Goal: Information Seeking & Learning: Learn about a topic

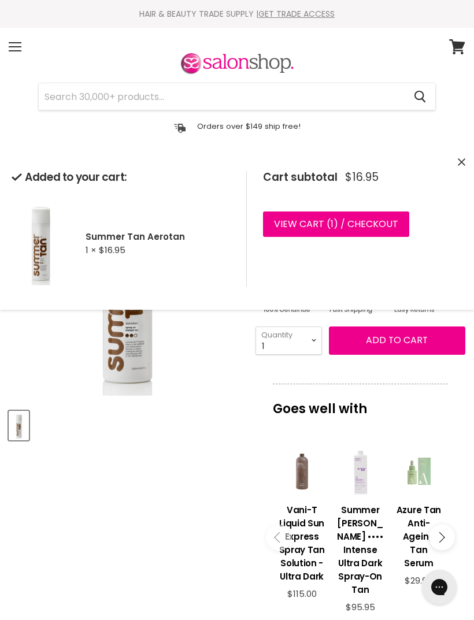
click at [458, 163] on icon "Close" at bounding box center [462, 162] width 8 height 8
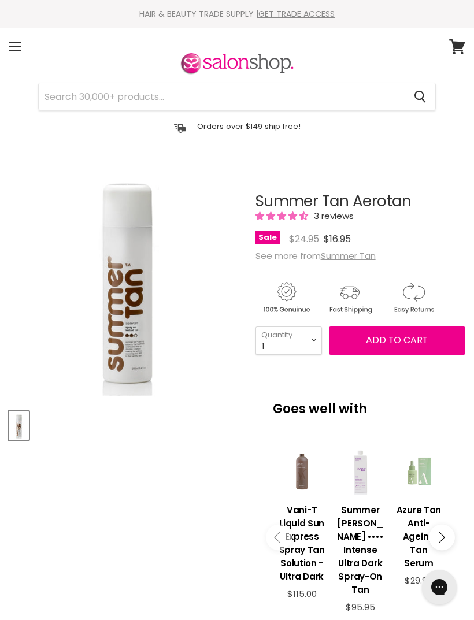
scroll to position [164, 0]
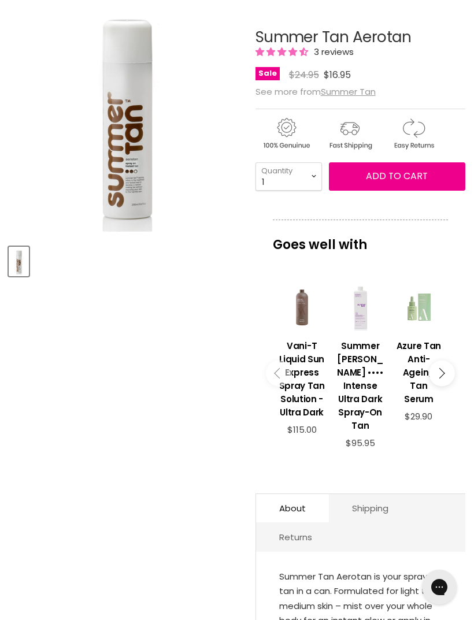
click at [356, 96] on u "Summer Tan" at bounding box center [348, 91] width 55 height 12
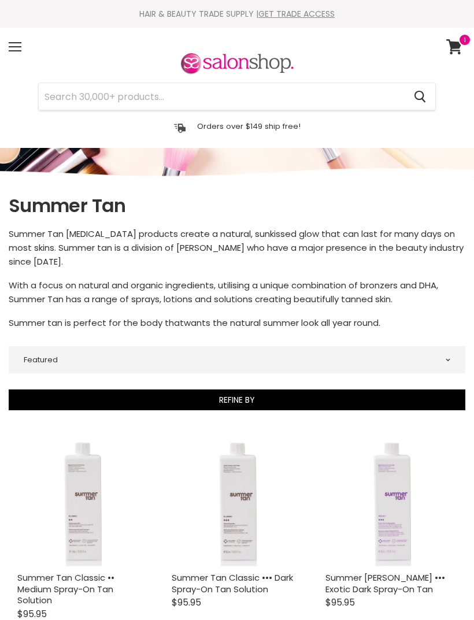
select select "manual"
click at [17, 49] on div "Menu" at bounding box center [15, 47] width 24 height 27
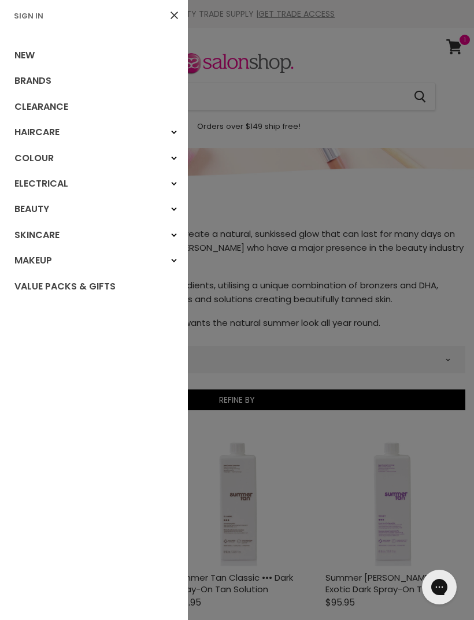
click at [174, 205] on div "Beauty" at bounding box center [173, 209] width 21 height 21
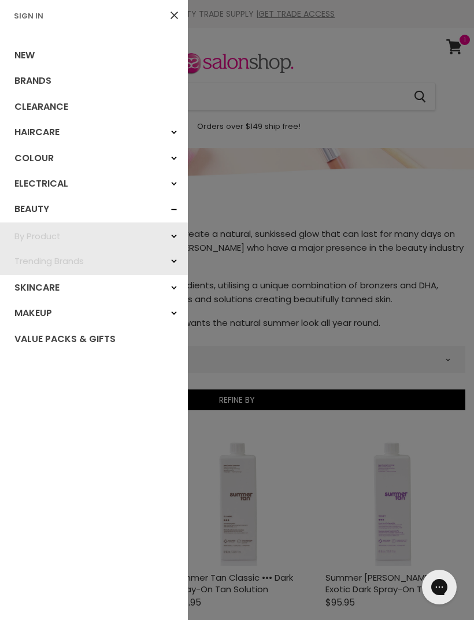
click at [175, 236] on icon "Main menu" at bounding box center [174, 236] width 6 height 5
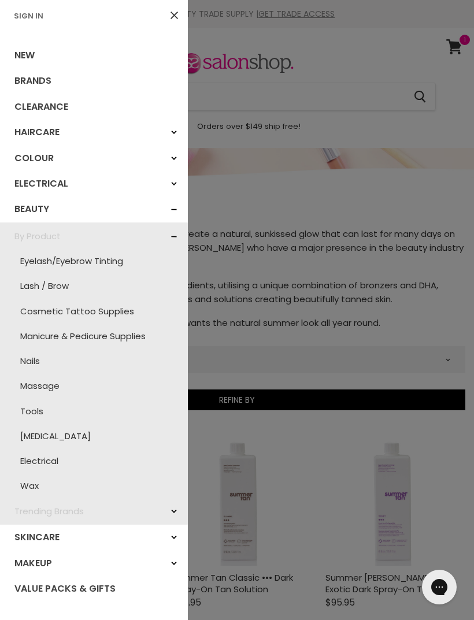
click at [44, 430] on link "[MEDICAL_DATA]" at bounding box center [94, 435] width 176 height 25
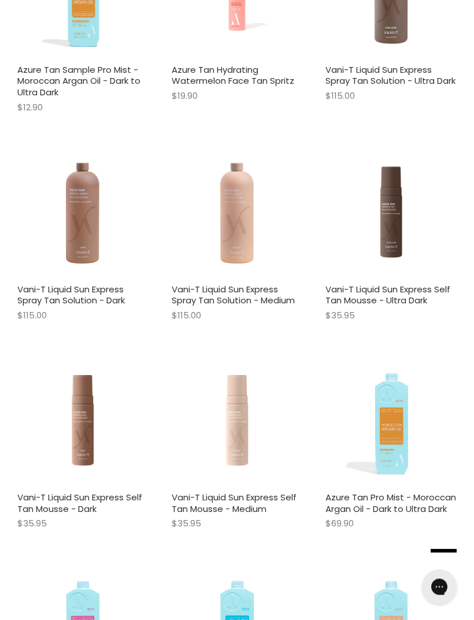
scroll to position [2994, 0]
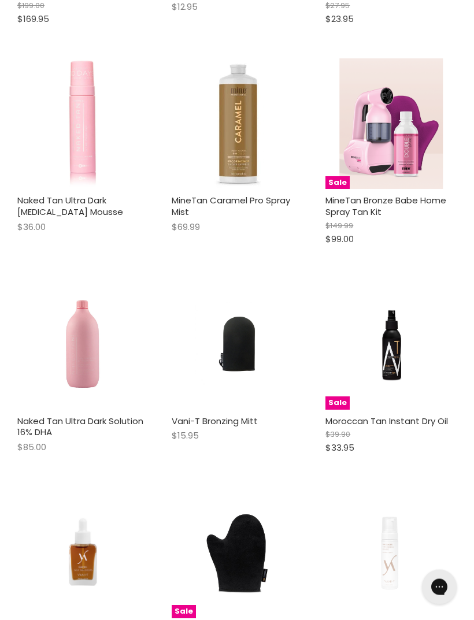
scroll to position [6451, 0]
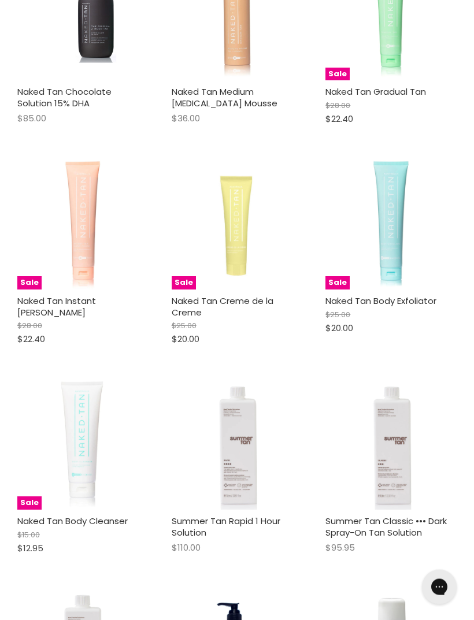
scroll to position [8490, 0]
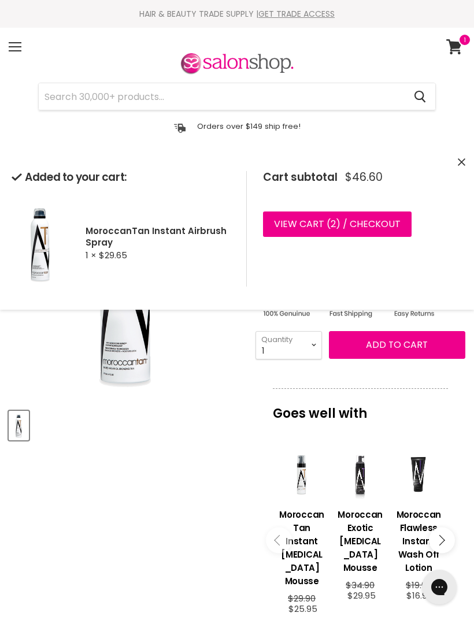
click at [447, 46] on icon at bounding box center [454, 46] width 16 height 15
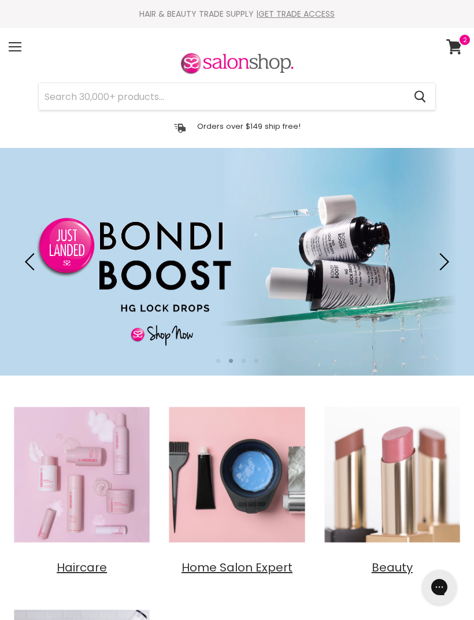
click at [22, 43] on div "Menu" at bounding box center [15, 47] width 24 height 27
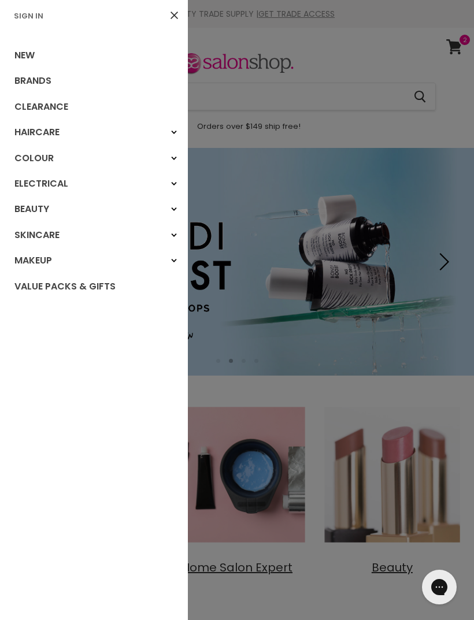
click at [34, 53] on link "New" at bounding box center [94, 55] width 188 height 25
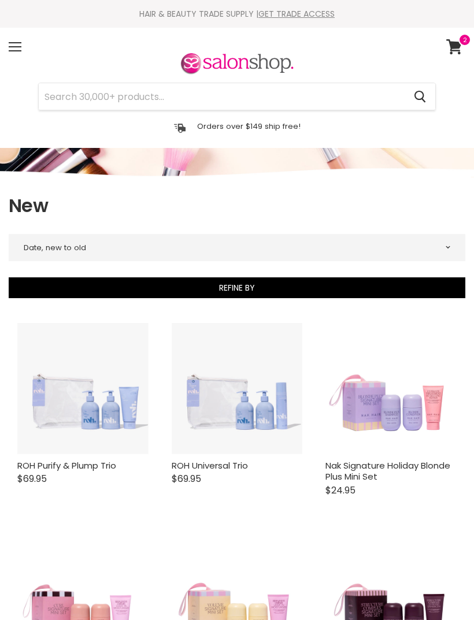
select select "created-descending"
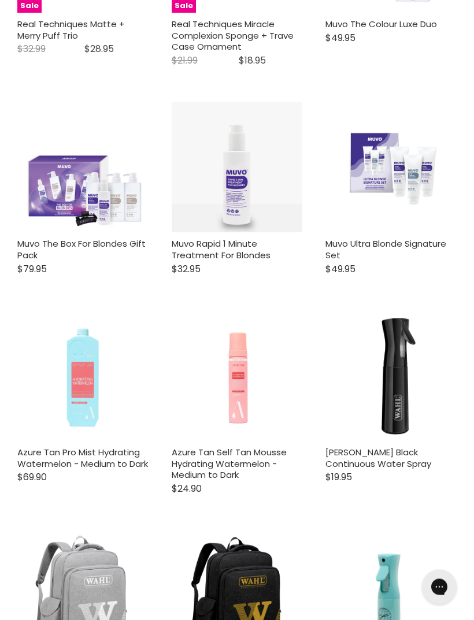
scroll to position [3017, 0]
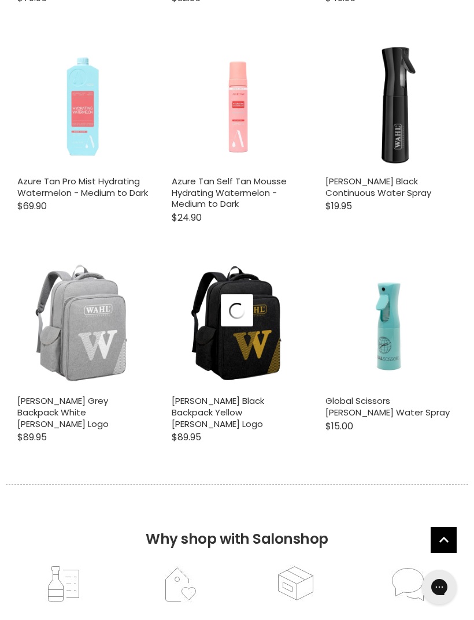
select select "created-descending"
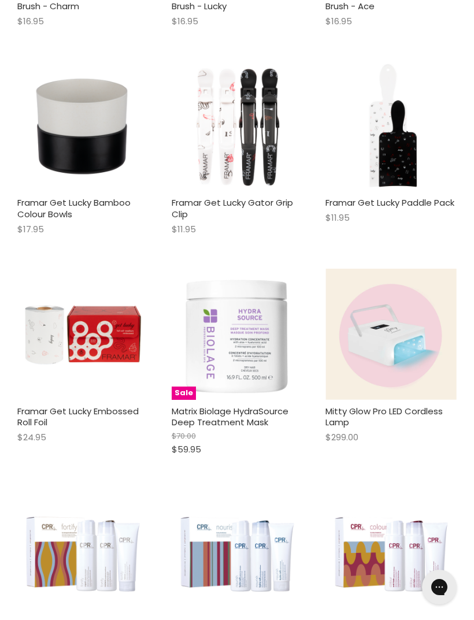
scroll to position [4984, 0]
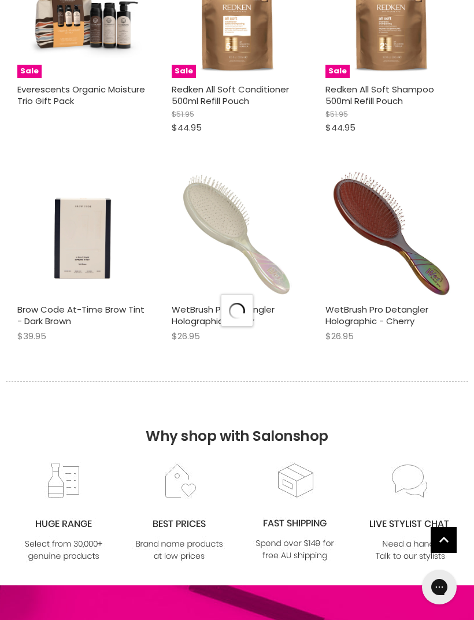
select select "created-descending"
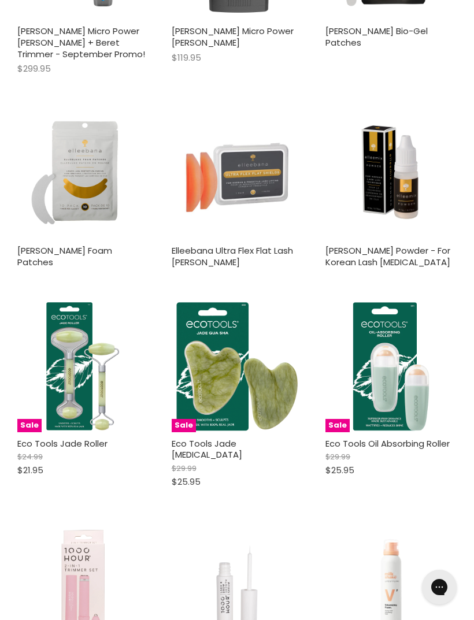
scroll to position [9737, 0]
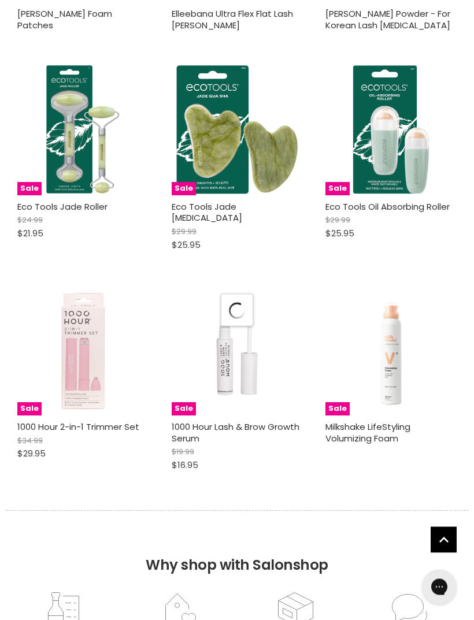
select select "created-descending"
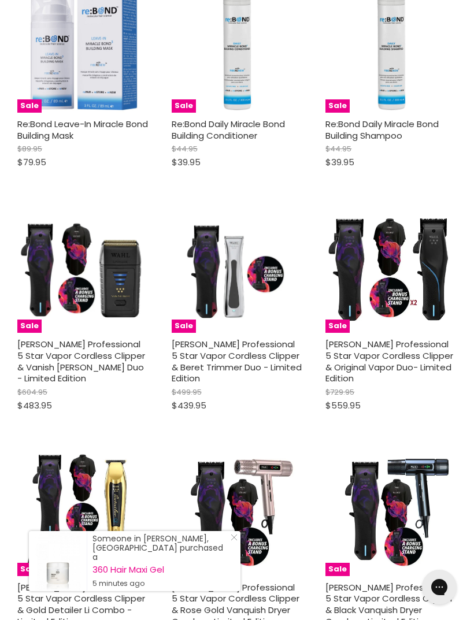
scroll to position [13168, 0]
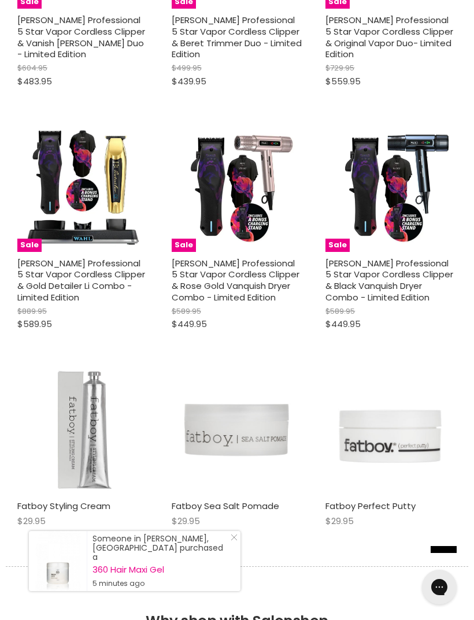
scroll to position [13363, 0]
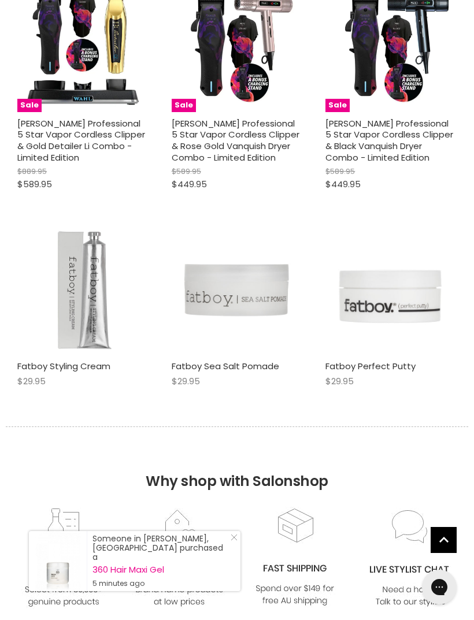
select select "created-descending"
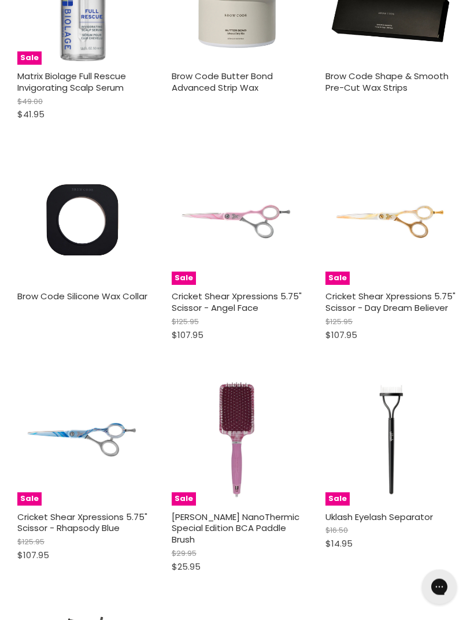
scroll to position [16340, 0]
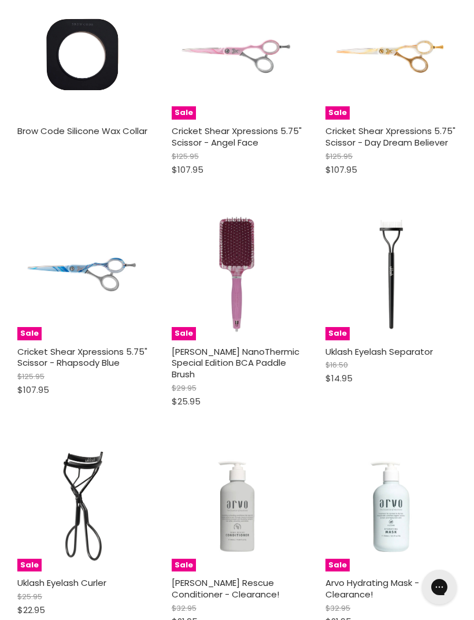
scroll to position [16632, 0]
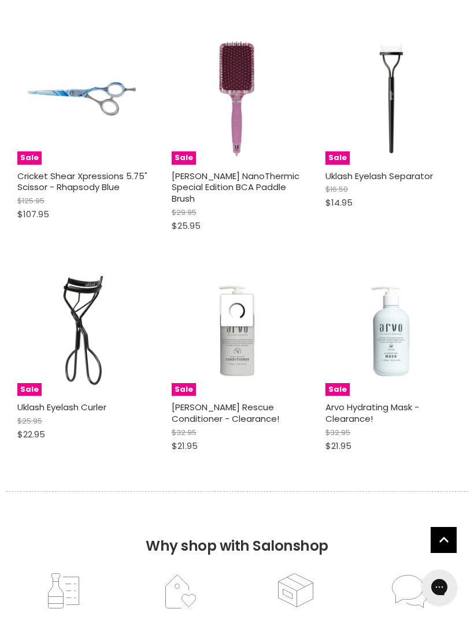
select select "created-descending"
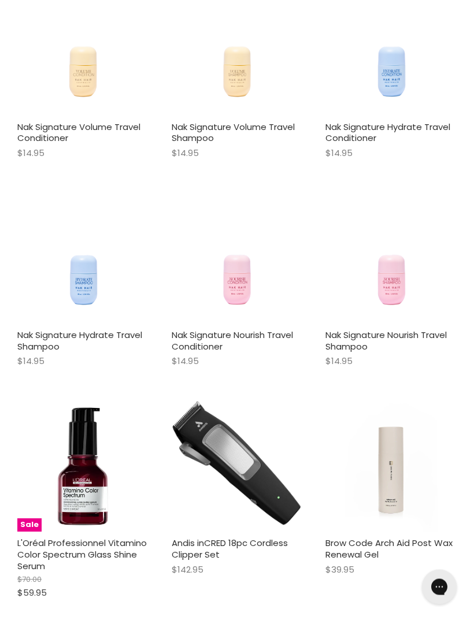
scroll to position [19745, 0]
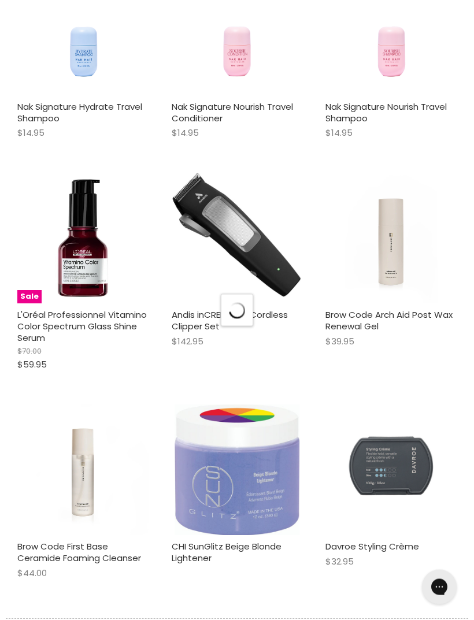
select select "created-descending"
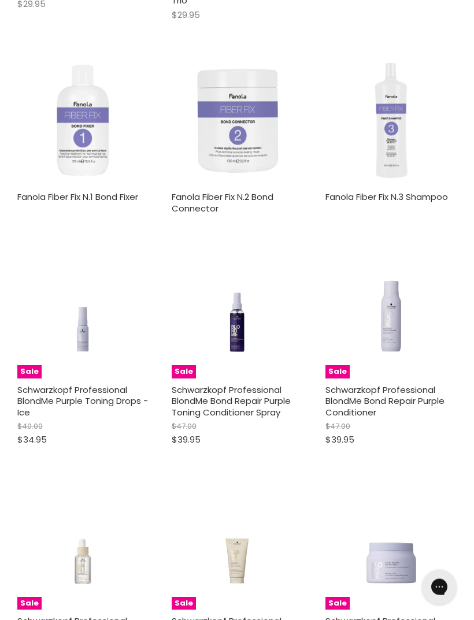
scroll to position [22832, 0]
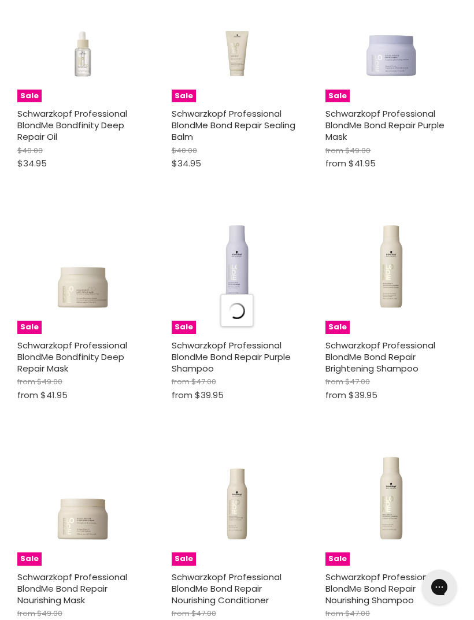
scroll to position [23416, 0]
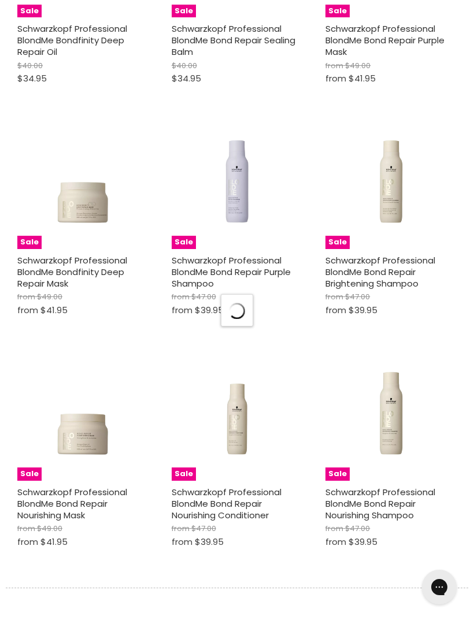
select select "created-descending"
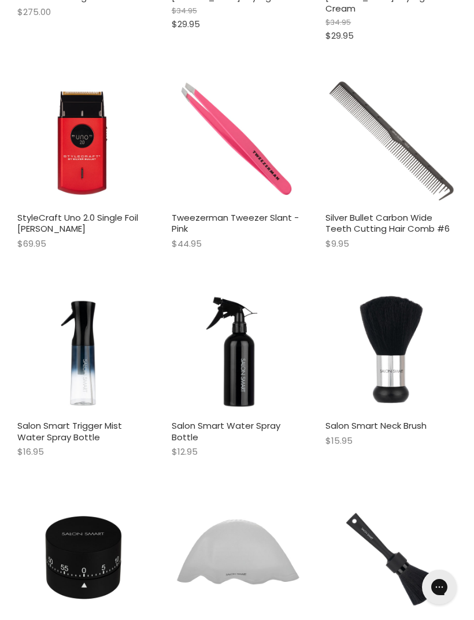
scroll to position [26600, 0]
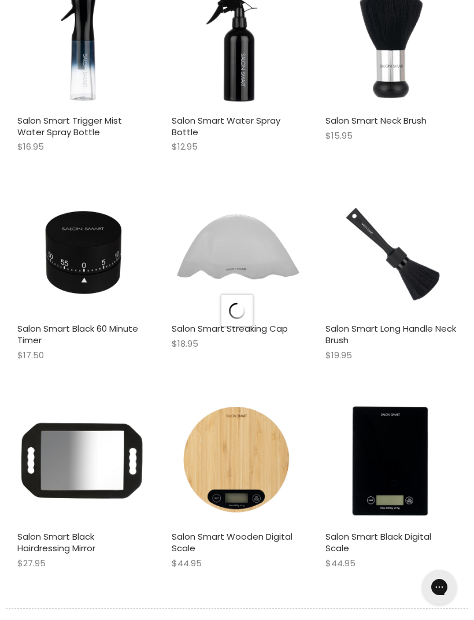
select select "created-descending"
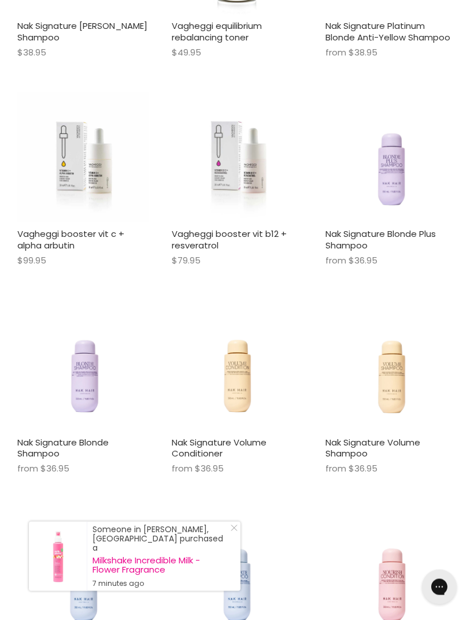
scroll to position [30061, 0]
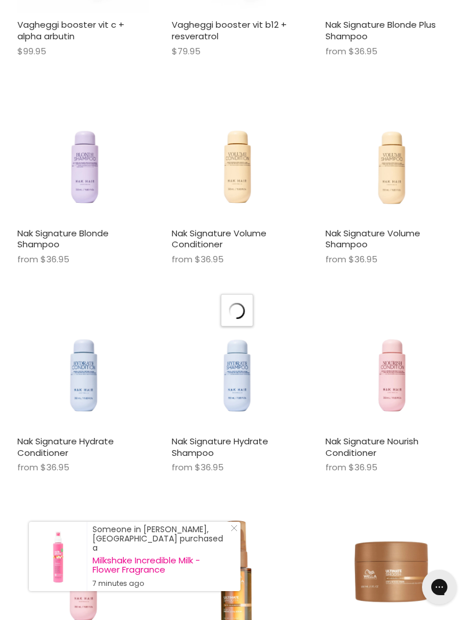
select select "created-descending"
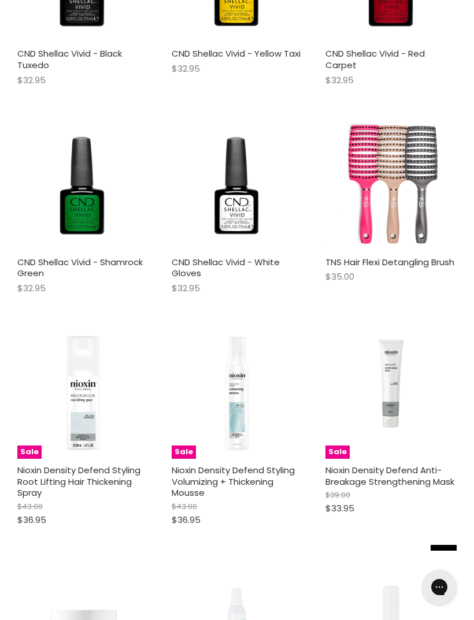
scroll to position [33337, 0]
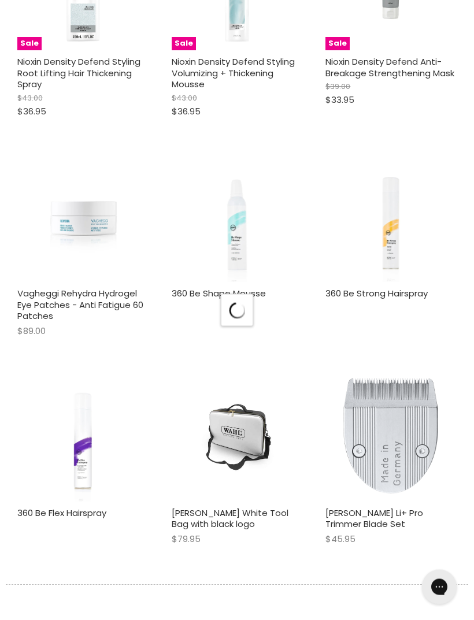
select select "created-descending"
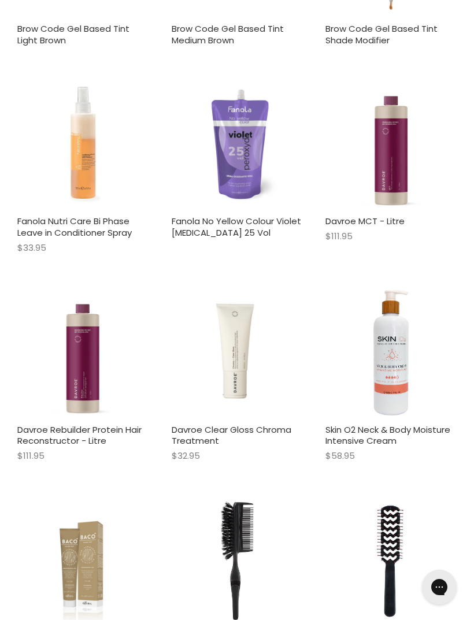
scroll to position [36164, 0]
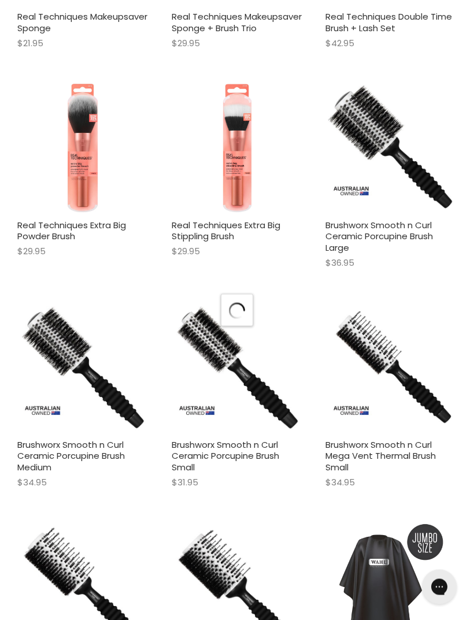
select select "created-descending"
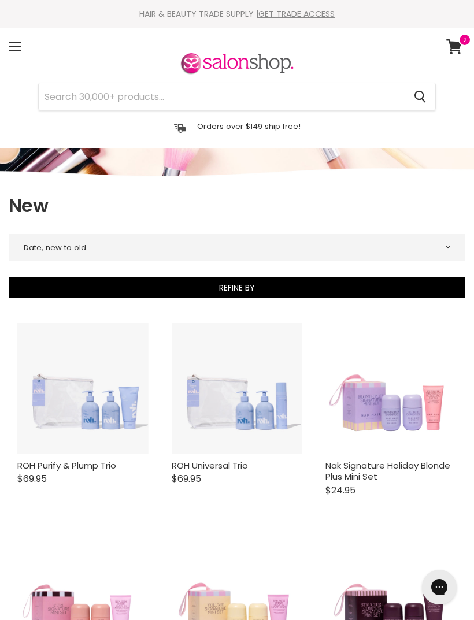
click at [22, 47] on div "Menu" at bounding box center [15, 47] width 24 height 27
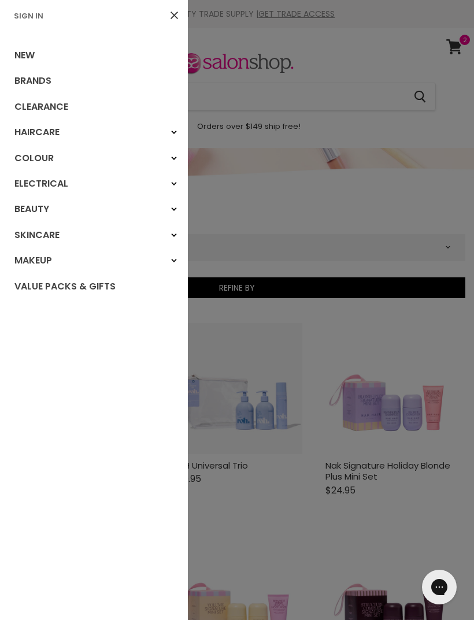
click at [44, 77] on link "Brands" at bounding box center [94, 80] width 188 height 25
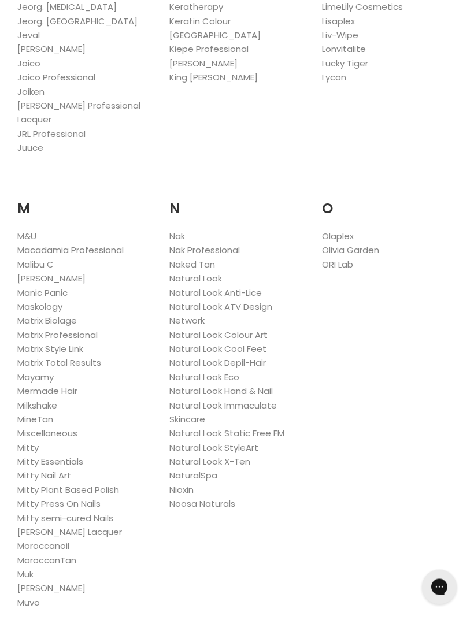
scroll to position [1314, 0]
click at [33, 568] on link "Muk" at bounding box center [25, 574] width 16 height 12
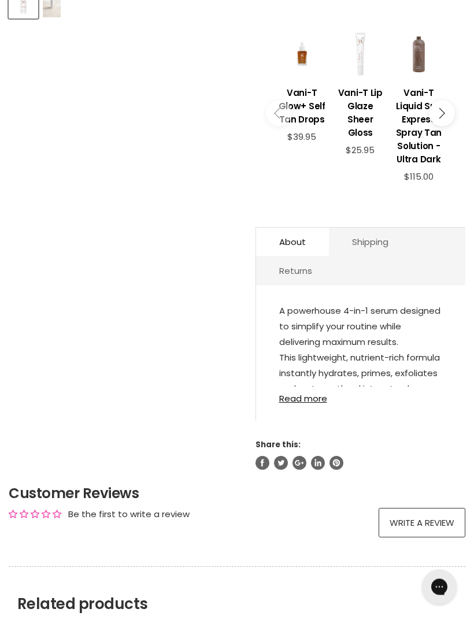
scroll to position [422, 0]
click at [378, 356] on p "A powerhouse 4-in-1 serum designed to simplify your routine while delivering ma…" at bounding box center [360, 366] width 163 height 127
click at [313, 403] on link "Read more" at bounding box center [360, 394] width 163 height 17
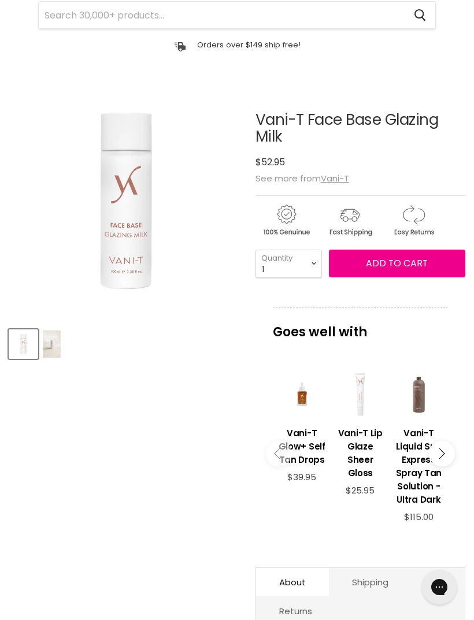
scroll to position [0, 0]
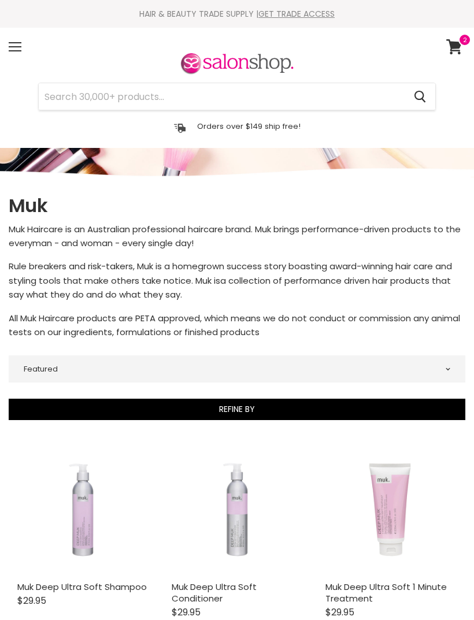
select select "manual"
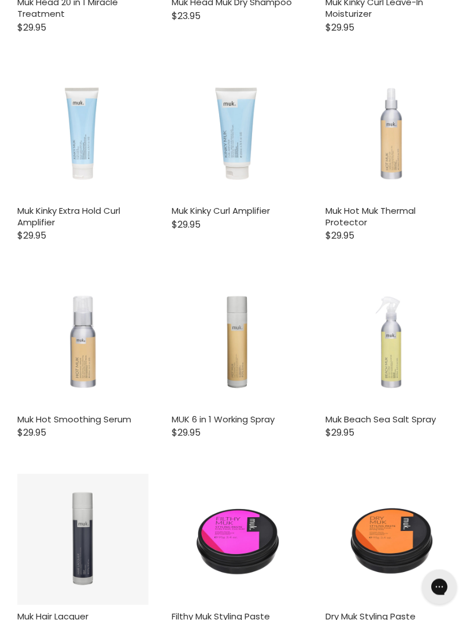
scroll to position [1835, 0]
click at [246, 327] on img "Main content" at bounding box center [237, 342] width 131 height 131
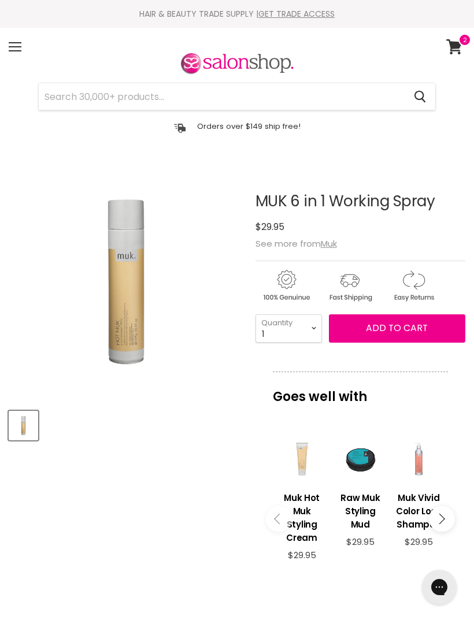
click at [16, 51] on div "Menu" at bounding box center [15, 47] width 24 height 27
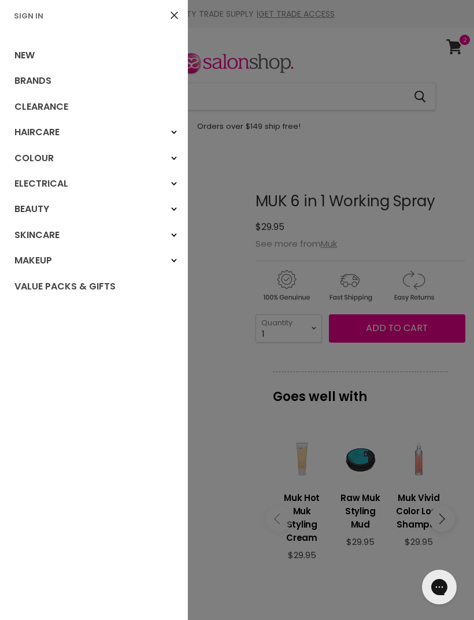
scroll to position [164, 0]
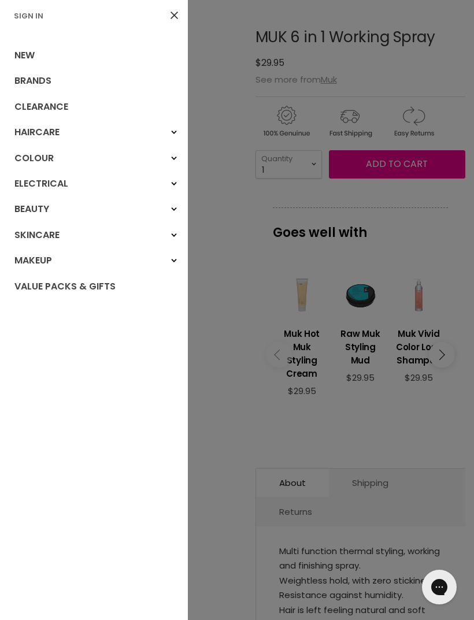
click at [170, 211] on div "Beauty" at bounding box center [173, 209] width 21 height 21
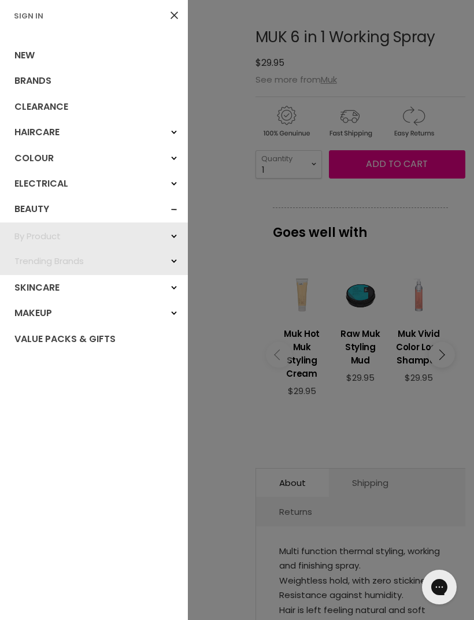
click at [176, 236] on icon "Main menu" at bounding box center [174, 236] width 6 height 5
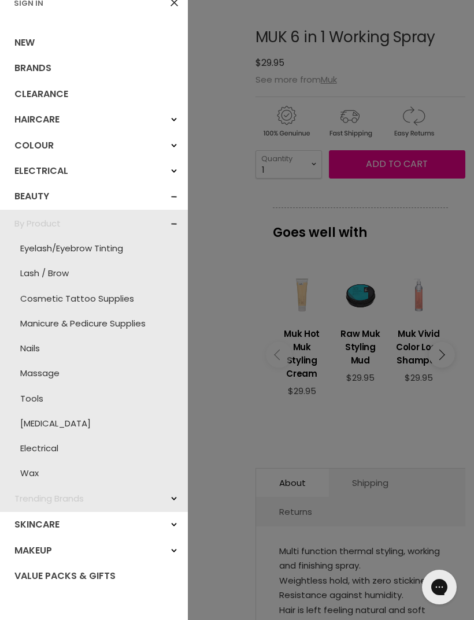
scroll to position [12, 0]
click at [135, 324] on link "Manicure & Pedicure Supplies" at bounding box center [94, 323] width 176 height 25
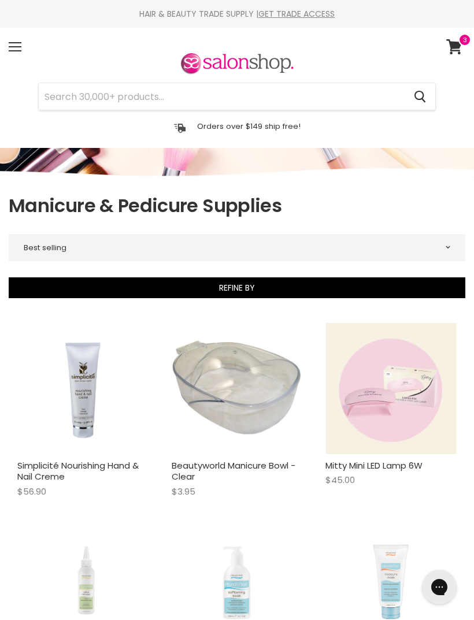
click at [17, 49] on div "Menu" at bounding box center [15, 47] width 24 height 27
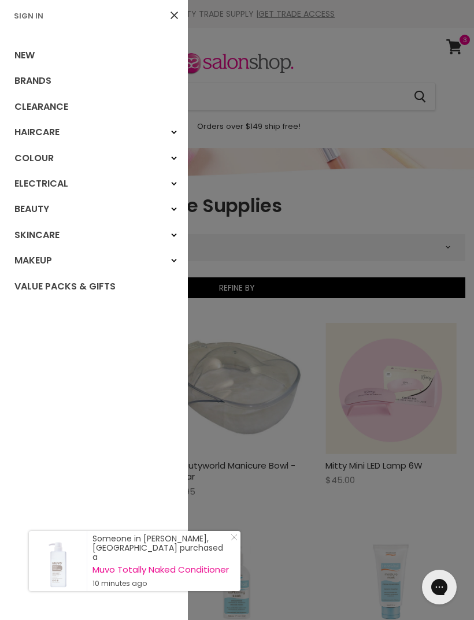
click at [172, 234] on icon "Main menu" at bounding box center [174, 235] width 6 height 5
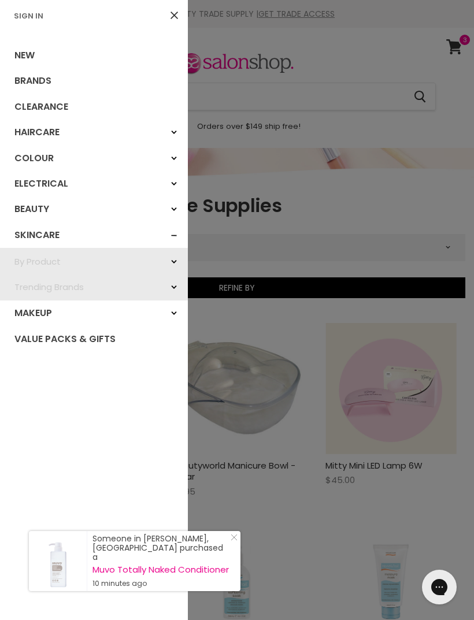
click at [173, 261] on icon "Main menu" at bounding box center [174, 262] width 6 height 5
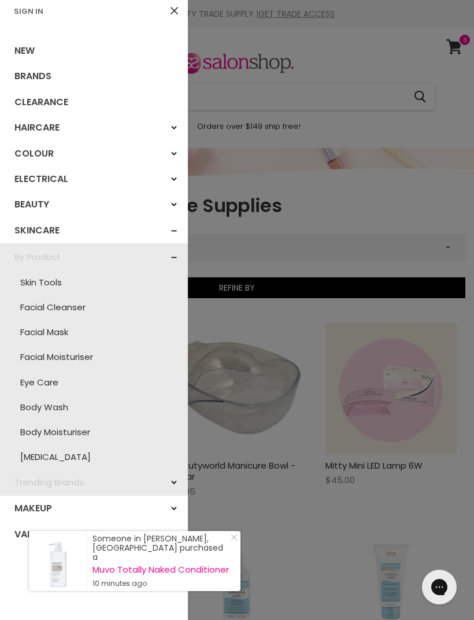
scroll to position [5, 0]
click at [87, 427] on link "Body Moisturiser" at bounding box center [94, 431] width 176 height 25
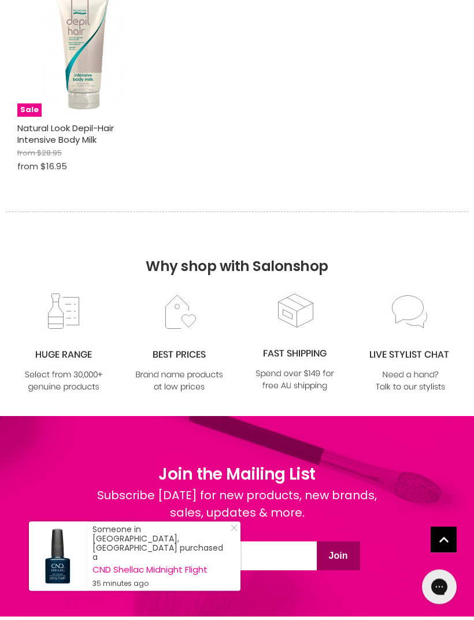
scroll to position [2991, 0]
